Goal: Navigation & Orientation: Find specific page/section

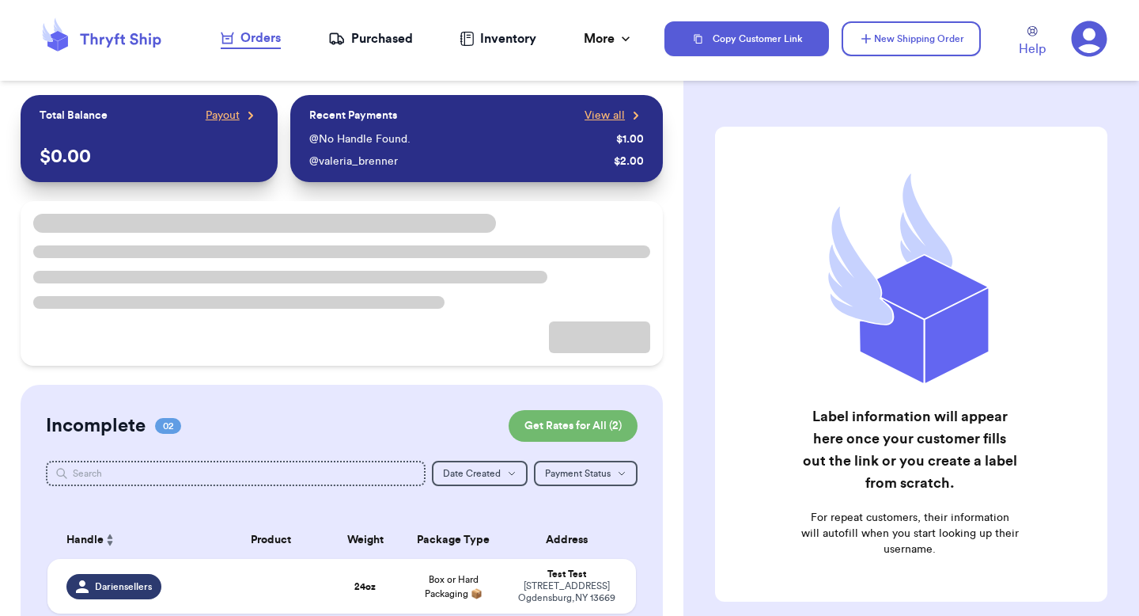
click at [646, 41] on nav "Orders Purchased Inventory More Stats Completed Orders Payments Payouts" at bounding box center [427, 39] width 475 height 52
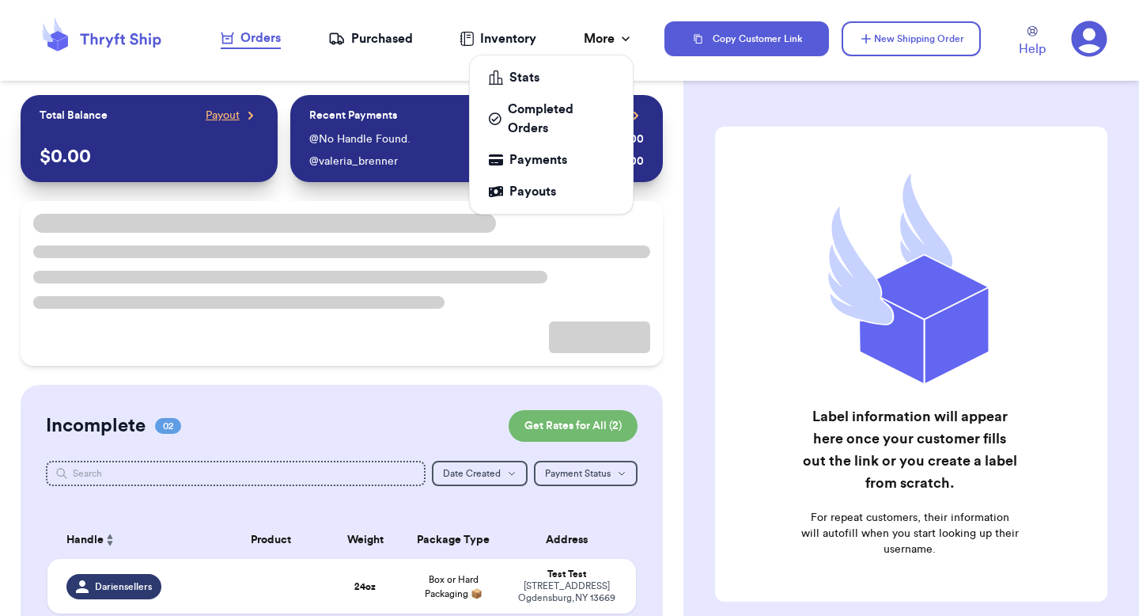
click at [622, 39] on icon at bounding box center [626, 39] width 16 height 16
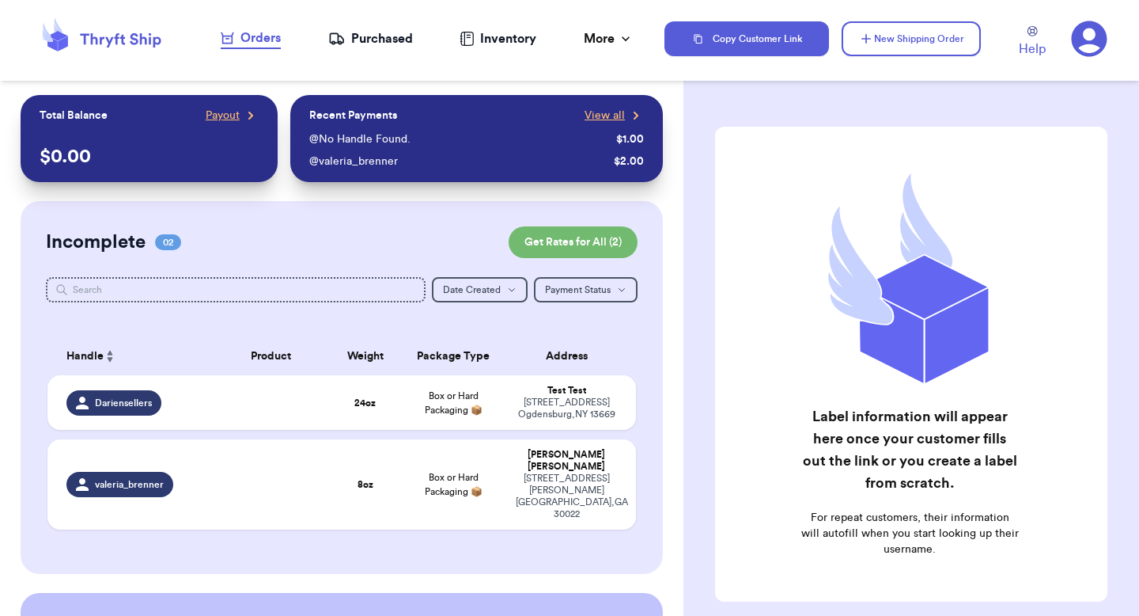
click at [1089, 43] on icon at bounding box center [1090, 39] width 36 height 36
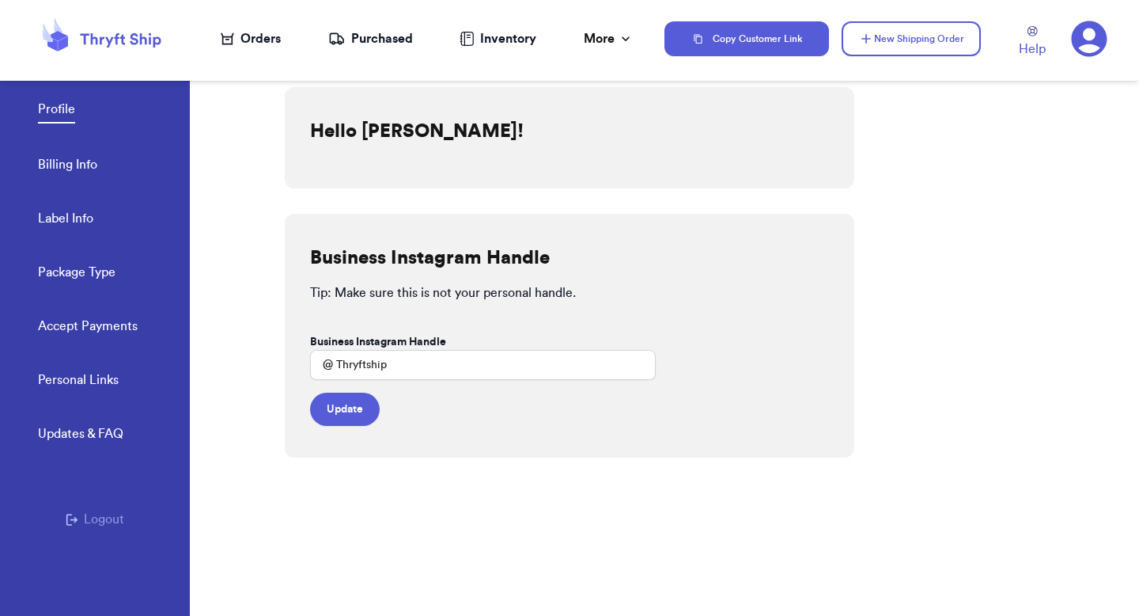
click at [91, 155] on link "Billing Info" at bounding box center [67, 166] width 59 height 22
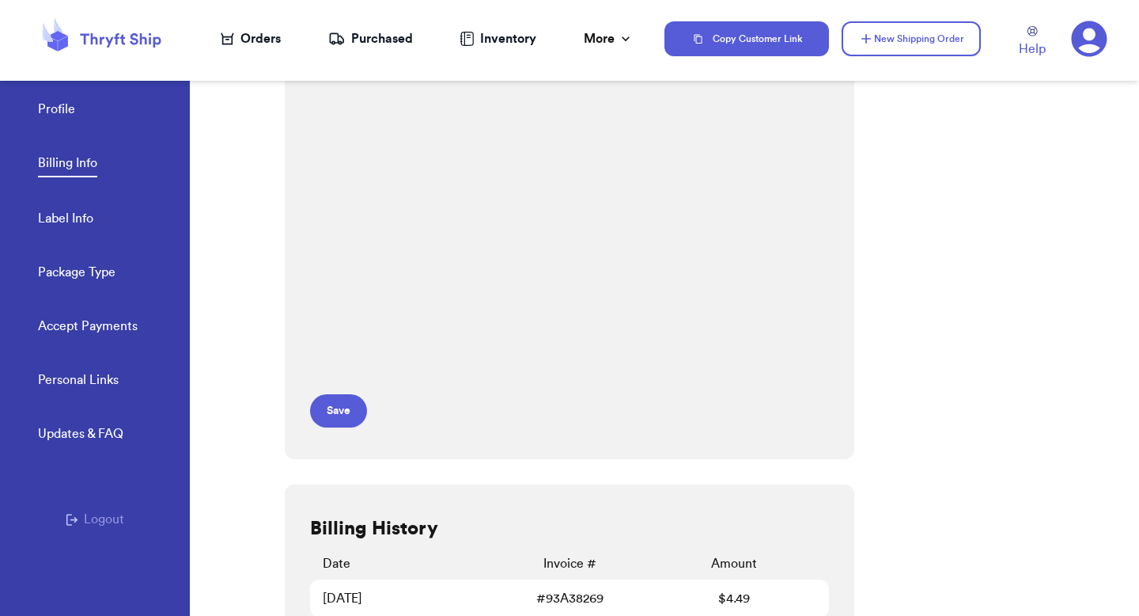
scroll to position [248, 0]
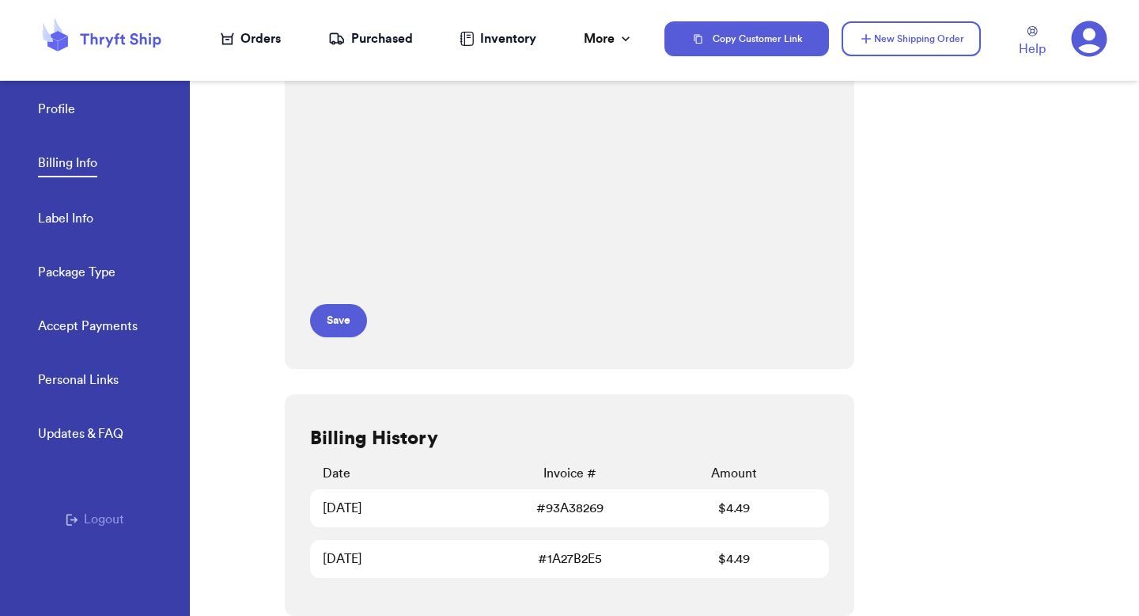
click at [94, 214] on div "Profile Billing Info Label Info Package Type Accept Payments" at bounding box center [114, 212] width 152 height 315
click at [78, 218] on link "Label Info" at bounding box center [65, 220] width 55 height 22
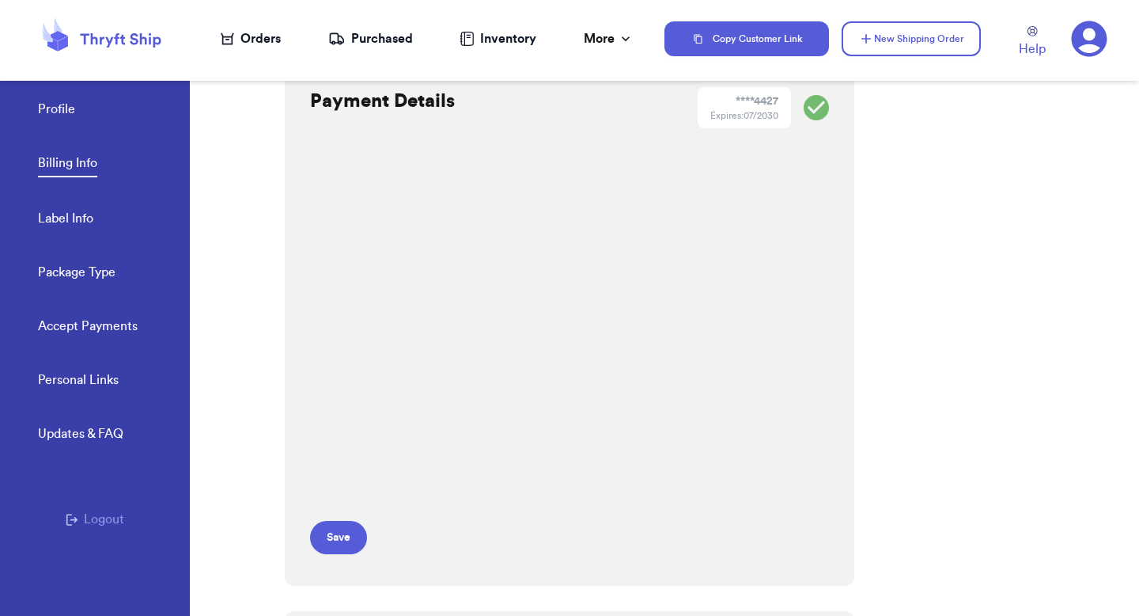
select select "GA"
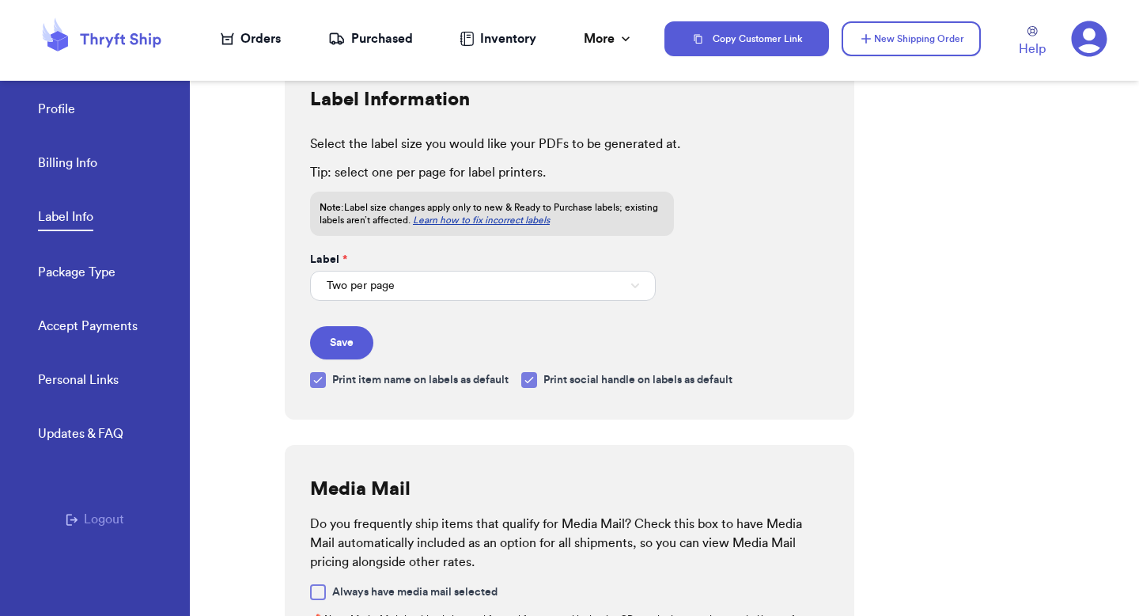
click at [67, 112] on link "Profile" at bounding box center [56, 111] width 37 height 22
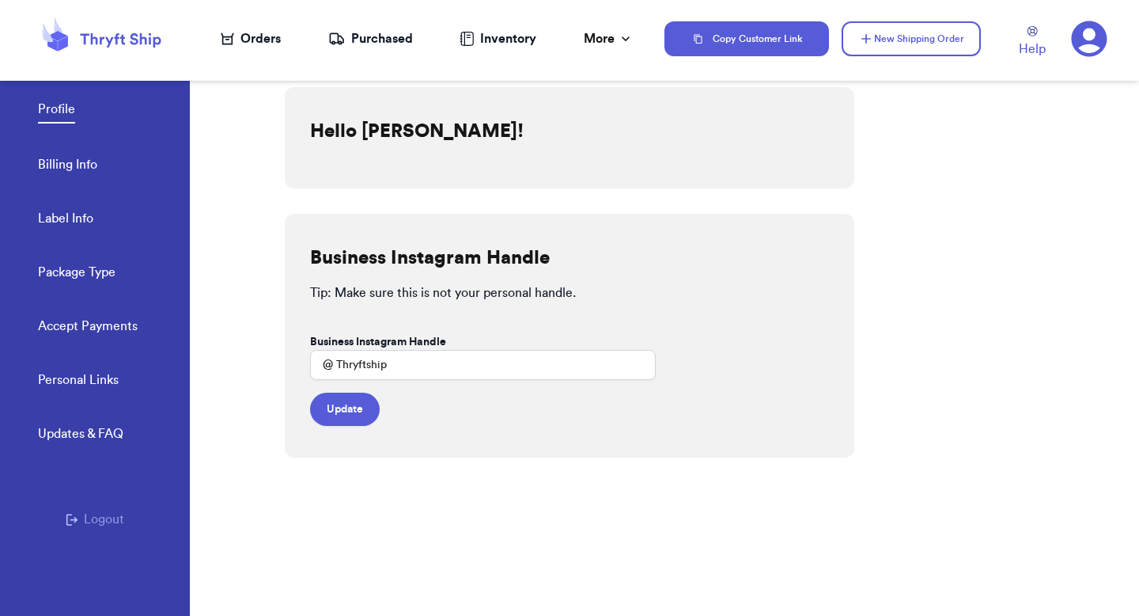
click at [98, 381] on link "Personal Links" at bounding box center [78, 381] width 81 height 22
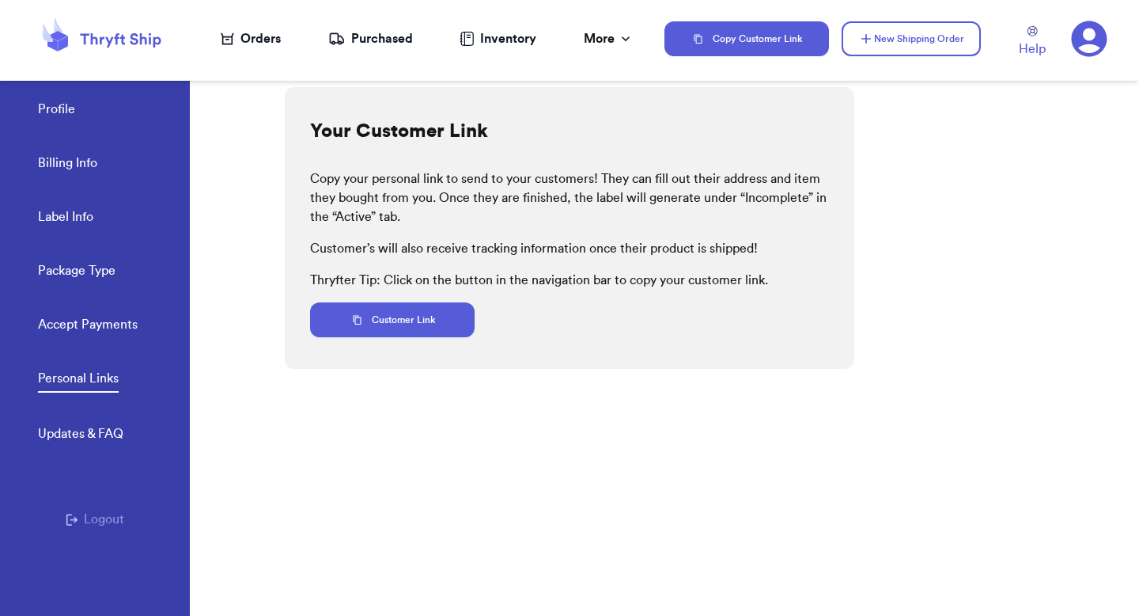
click at [88, 444] on link "Updates & FAQ" at bounding box center [80, 435] width 85 height 22
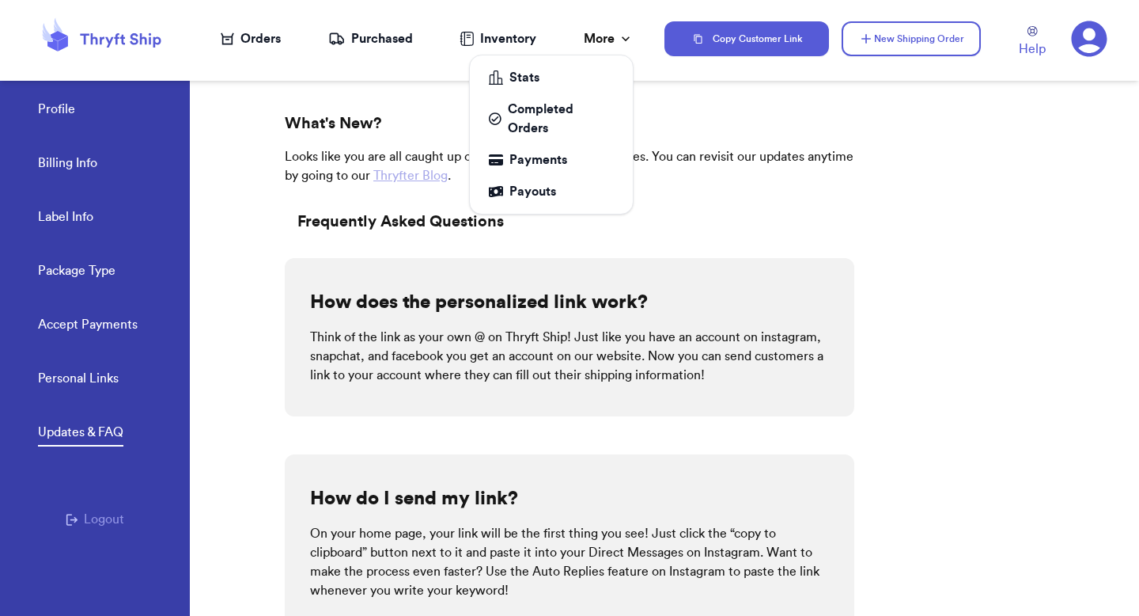
click at [609, 42] on div "More" at bounding box center [609, 38] width 50 height 19
click at [561, 78] on div "Stats" at bounding box center [551, 77] width 125 height 19
